Goal: Task Accomplishment & Management: Manage account settings

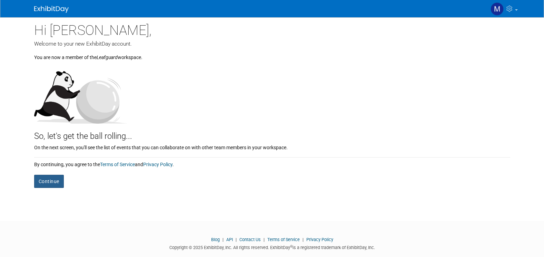
click at [53, 184] on button "Continue" at bounding box center [49, 181] width 30 height 13
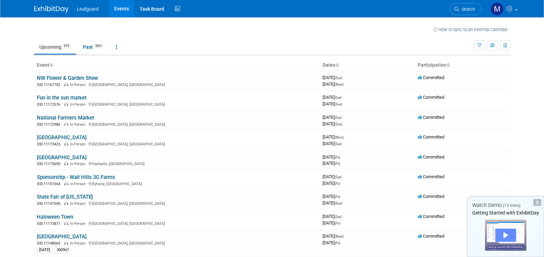
click at [504, 237] on div "Play" at bounding box center [505, 234] width 21 height 13
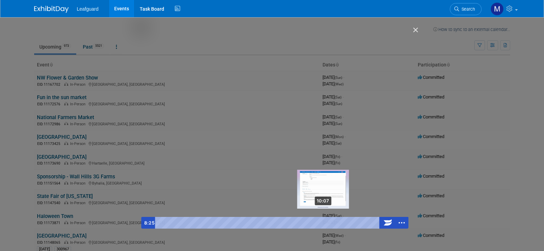
click at [325, 221] on div "10:07 ● ● ● ● ● ● ● ● The Events Tab The Event Page The Task Board The Assets T…" at bounding box center [268, 223] width 226 height 12
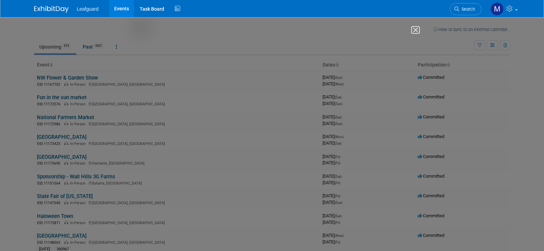
click at [414, 29] on img "Close" at bounding box center [413, 33] width 12 height 12
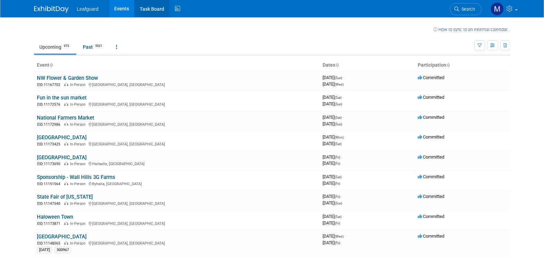
click at [155, 10] on link "Task Board" at bounding box center [152, 8] width 35 height 17
click at [479, 46] on icon "button" at bounding box center [479, 45] width 4 height 4
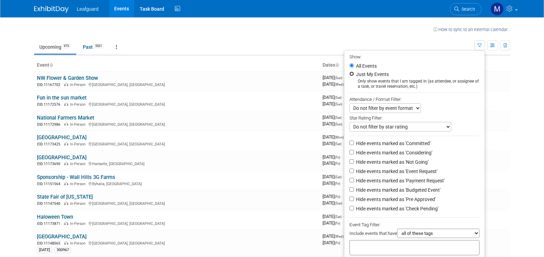
click at [349, 74] on input "Just My Events" at bounding box center [351, 73] width 4 height 4
radio input "true"
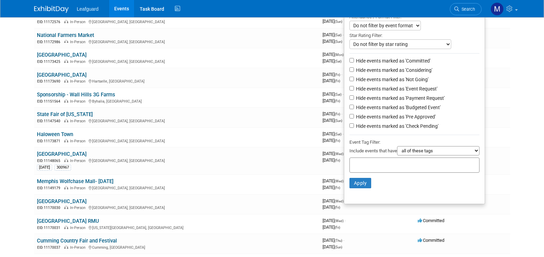
scroll to position [101, 0]
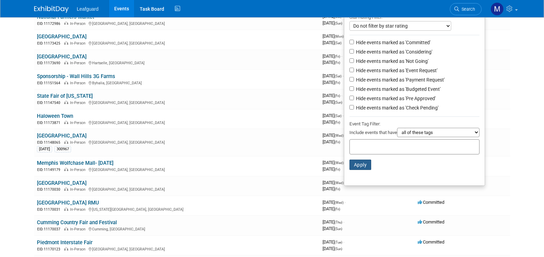
click at [354, 168] on button "Apply" at bounding box center [360, 164] width 22 height 10
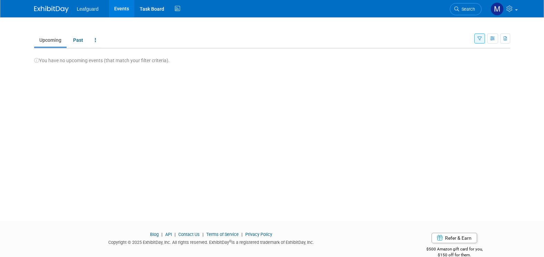
click at [478, 39] on icon "button" at bounding box center [479, 39] width 4 height 4
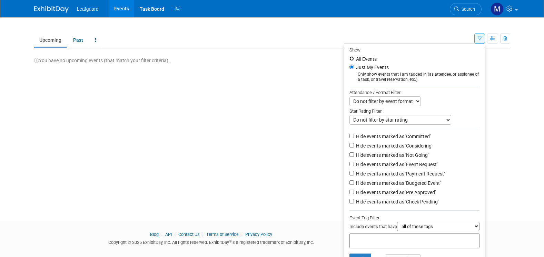
click at [349, 59] on input "All Events" at bounding box center [351, 58] width 4 height 4
radio input "true"
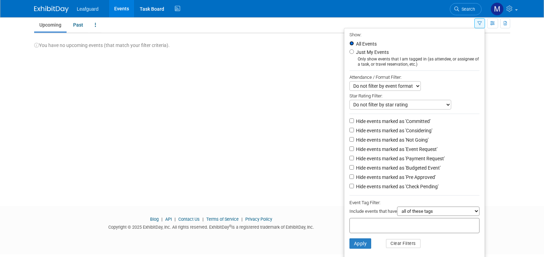
scroll to position [27, 0]
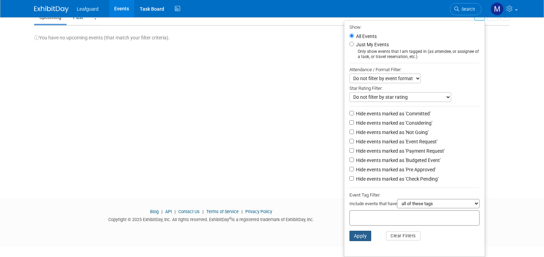
click at [354, 237] on button "Apply" at bounding box center [360, 235] width 22 height 10
